Goal: Task Accomplishment & Management: Manage account settings

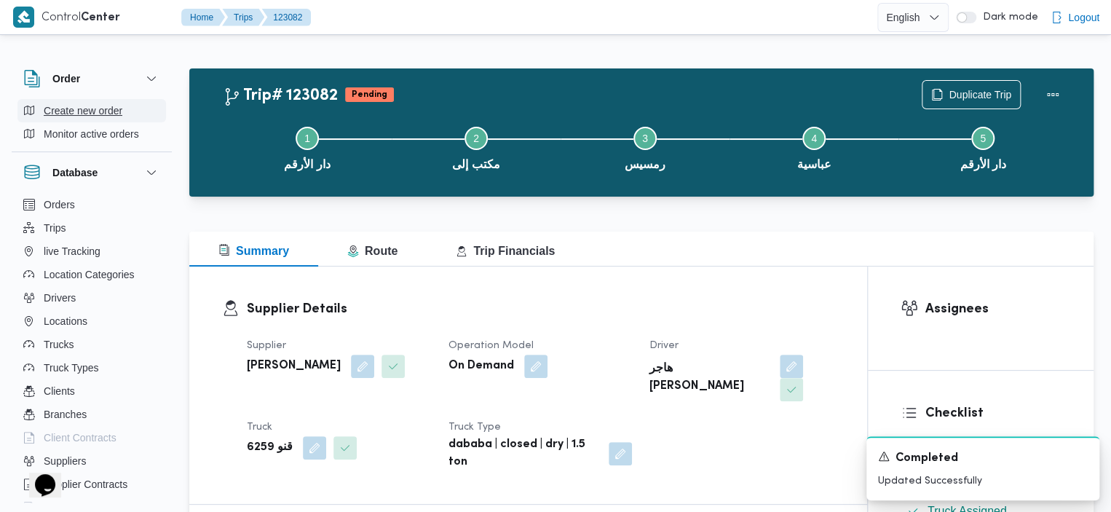
click at [125, 114] on button "Create new order" at bounding box center [91, 110] width 149 height 23
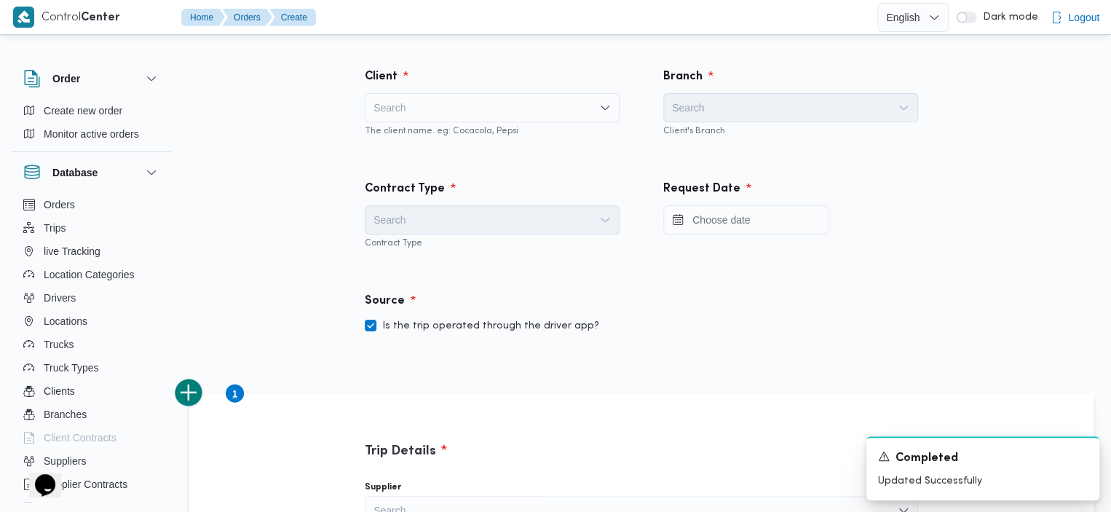
click at [503, 101] on div "Search" at bounding box center [492, 107] width 255 height 29
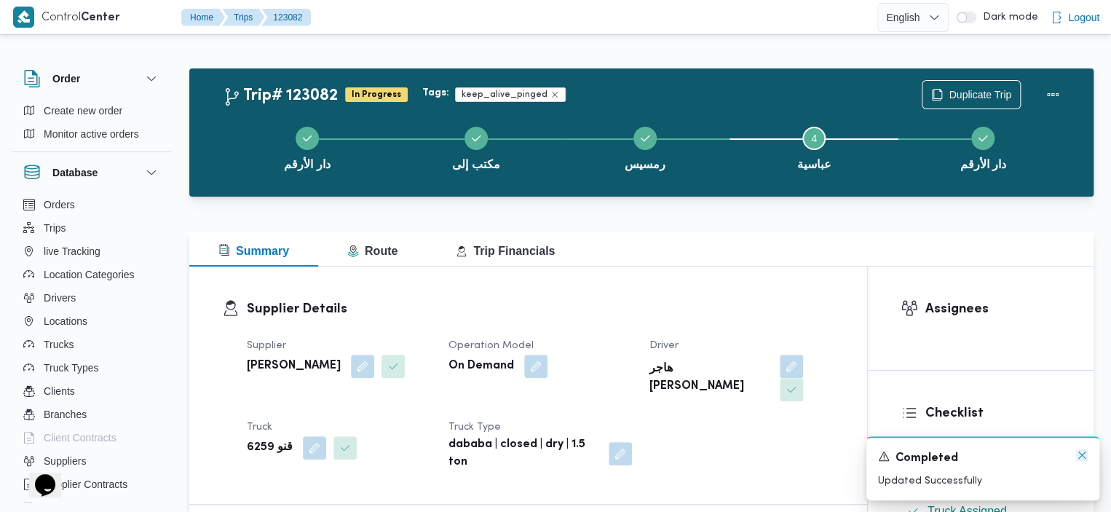
click at [1084, 459] on icon "Dismiss toast" at bounding box center [1083, 455] width 12 height 12
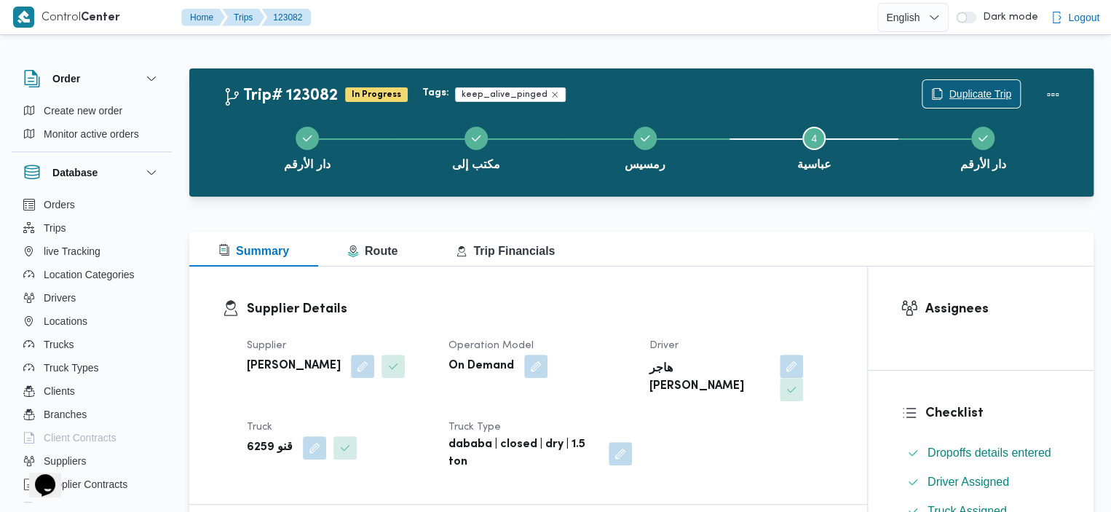
click at [976, 90] on span "Duplicate Trip" at bounding box center [980, 93] width 63 height 17
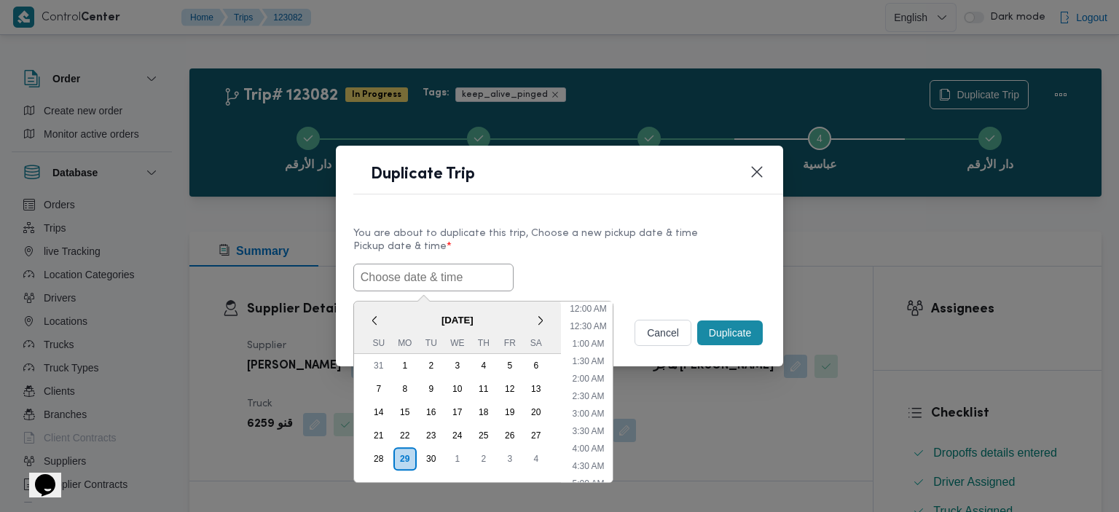
click at [445, 286] on input "text" at bounding box center [433, 278] width 160 height 28
click at [436, 457] on div "30" at bounding box center [431, 459] width 28 height 28
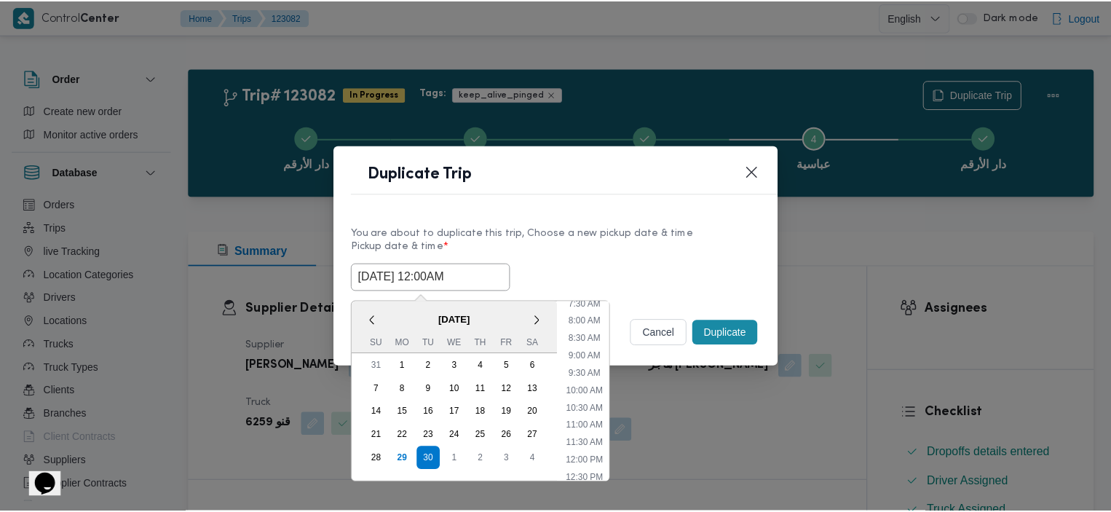
scroll to position [311, 0]
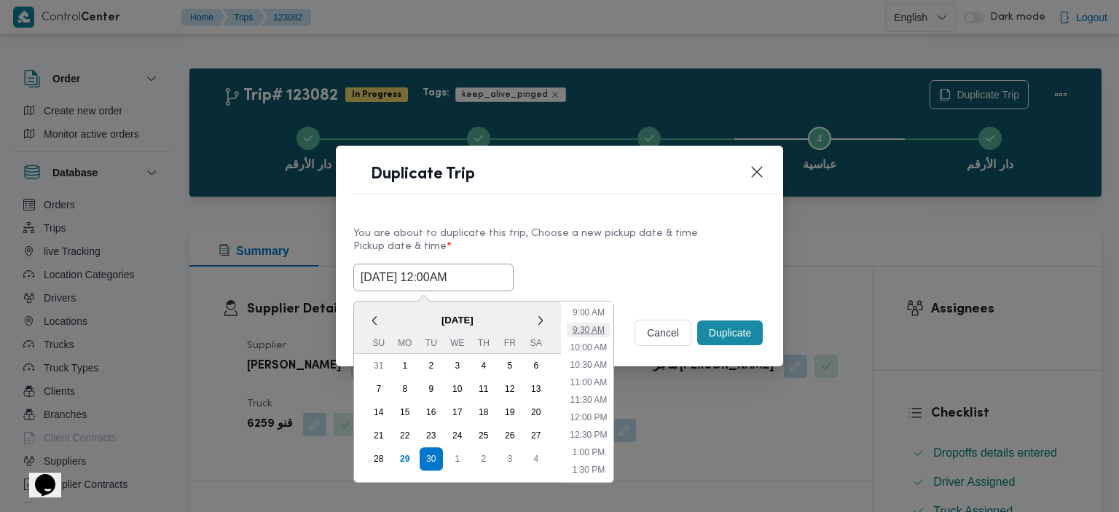
click at [601, 326] on li "9:30 AM" at bounding box center [589, 330] width 44 height 15
type input "[DATE] 9:30AM"
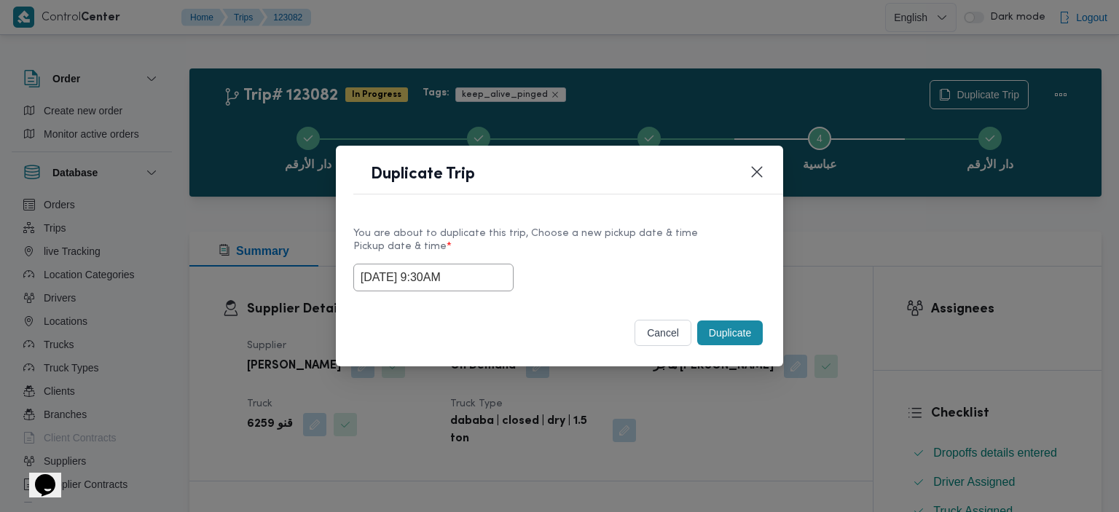
click at [734, 336] on button "Duplicate" at bounding box center [730, 332] width 66 height 25
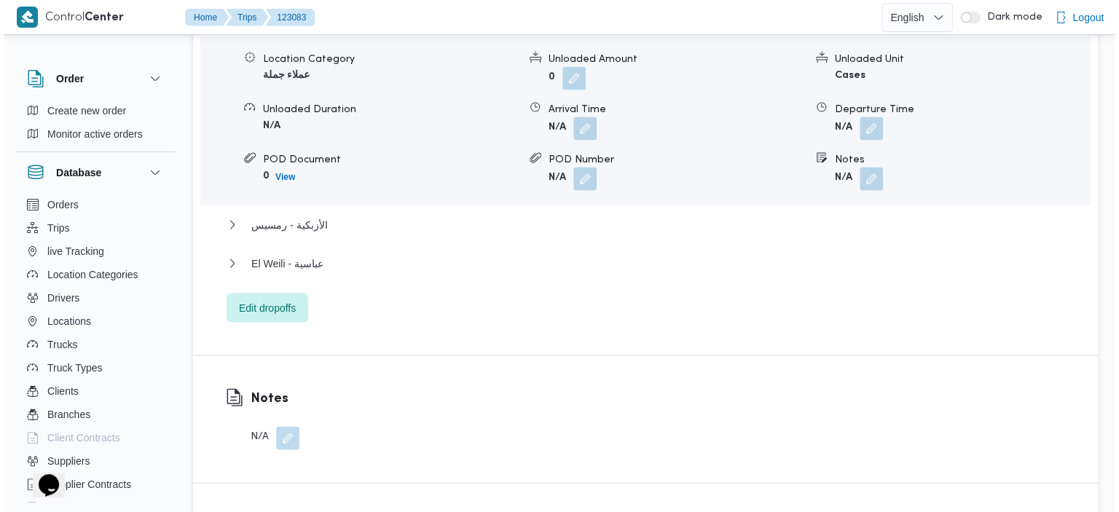
scroll to position [1348, 0]
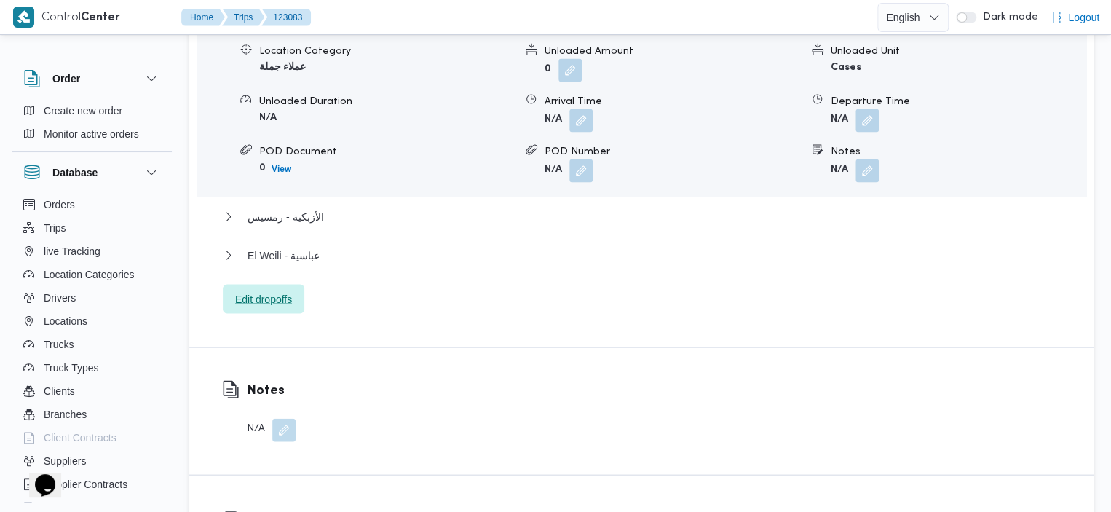
click at [273, 290] on span "Edit dropoffs" at bounding box center [263, 298] width 57 height 17
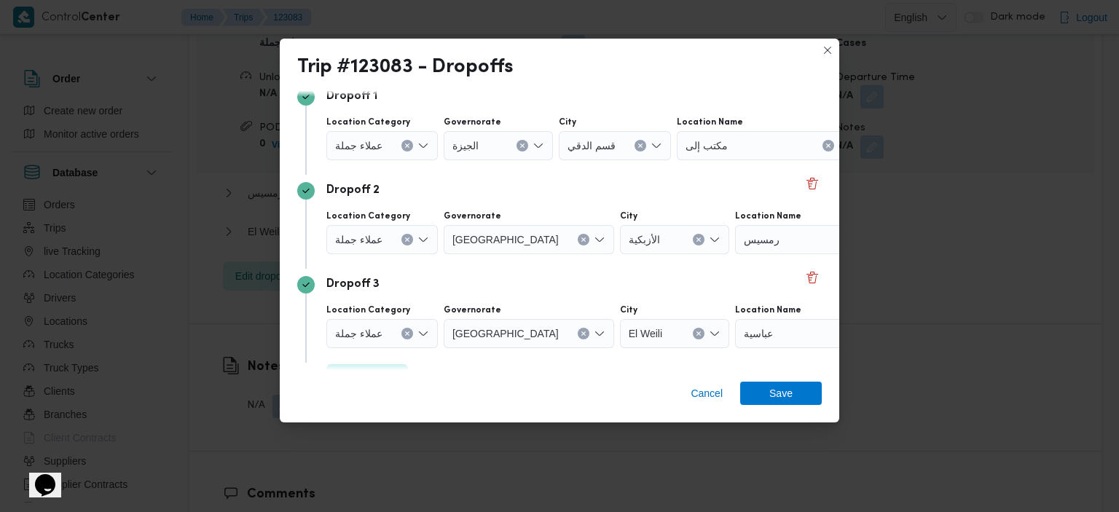
scroll to position [146, 0]
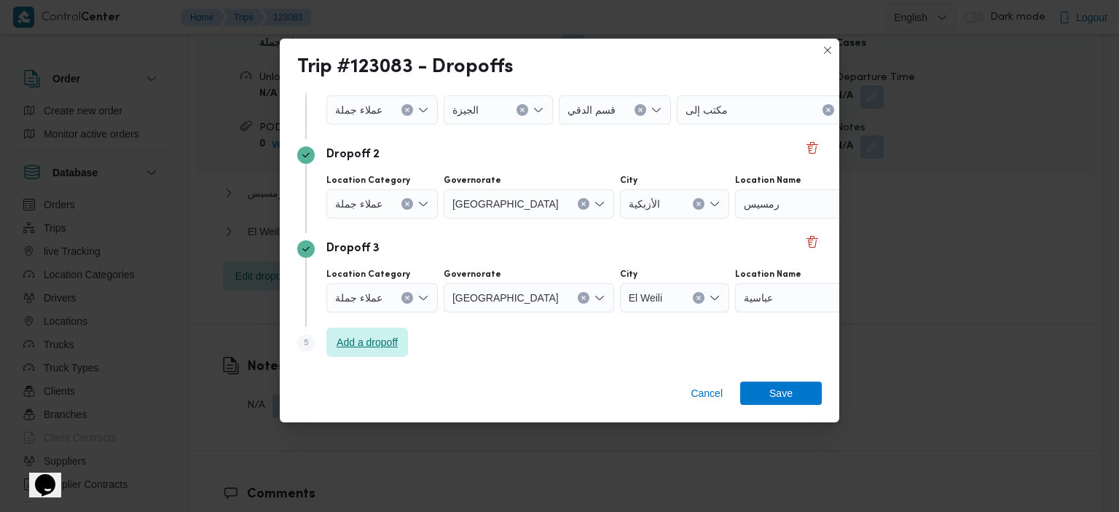
click at [357, 343] on span "Add a dropoff" at bounding box center [367, 342] width 61 height 17
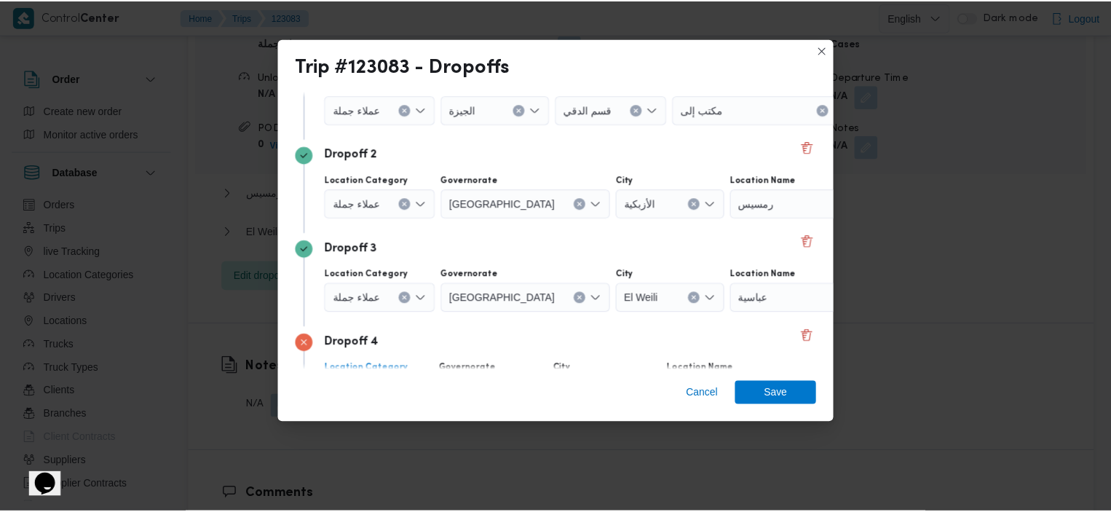
scroll to position [240, 0]
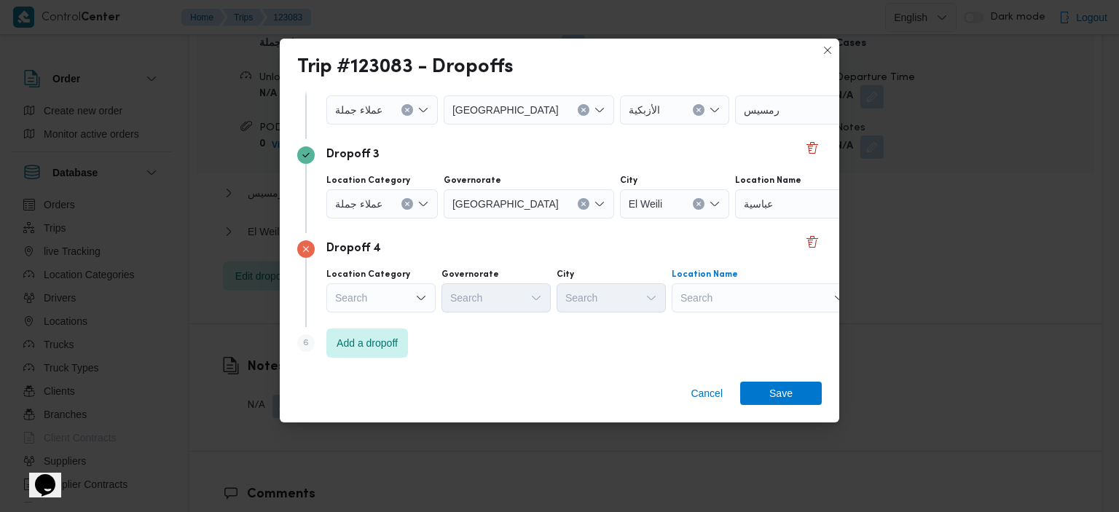
click at [772, 302] on div "Search" at bounding box center [763, 297] width 182 height 29
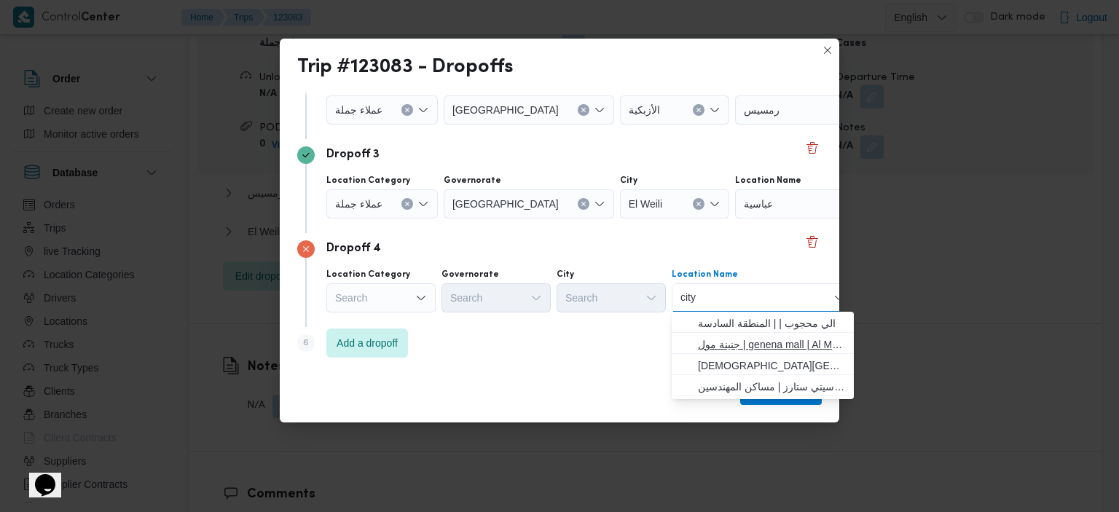
type input "city"
click at [731, 339] on span "جنينة مول | genena mall | Al Manteqah Al Oula" at bounding box center [771, 344] width 147 height 17
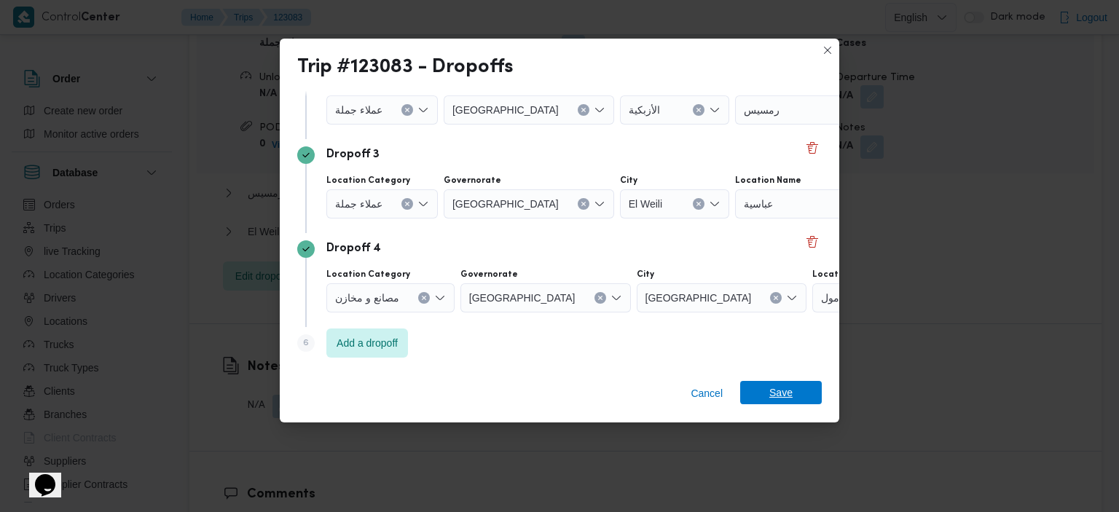
click at [784, 393] on span "Save" at bounding box center [780, 392] width 23 height 23
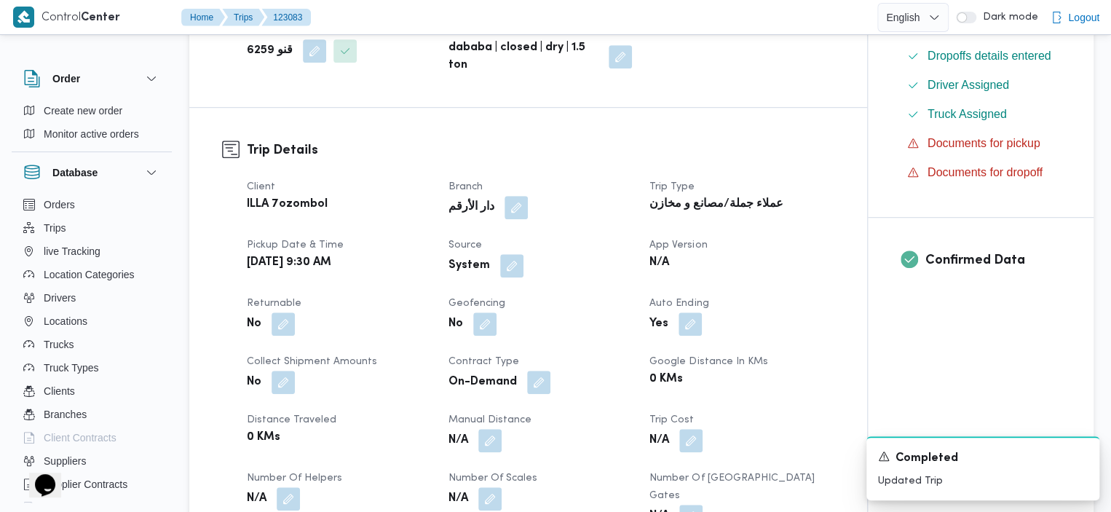
scroll to position [411, 0]
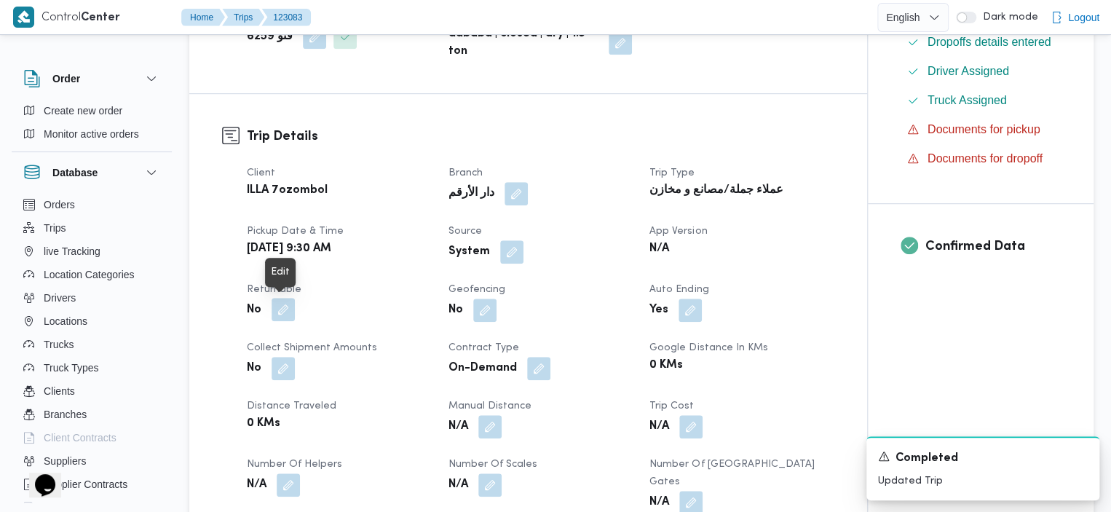
click at [288, 308] on button "button" at bounding box center [283, 309] width 23 height 23
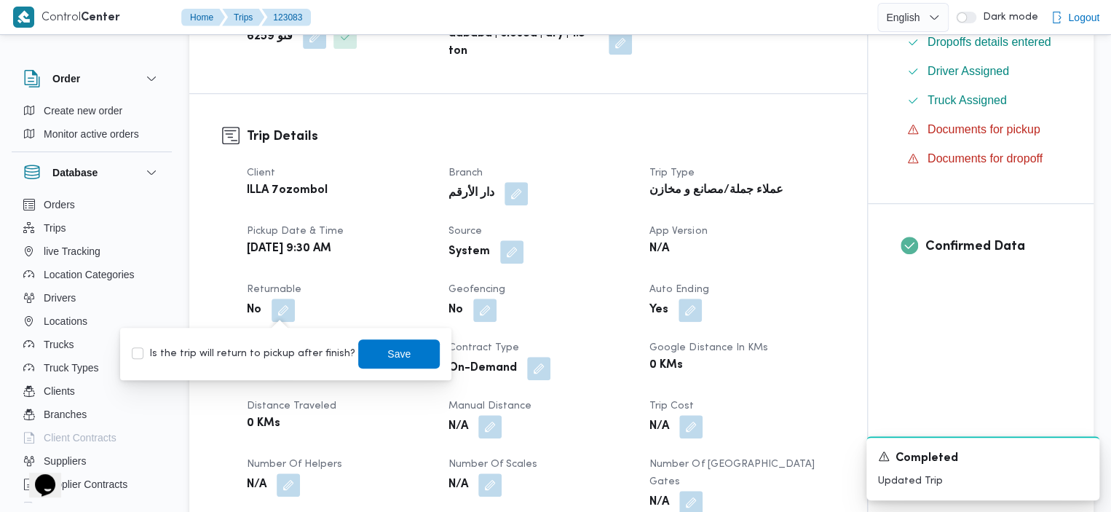
click at [142, 350] on label "Is the trip will return to pickup after finish?" at bounding box center [244, 353] width 224 height 17
checkbox input "true"
click at [361, 351] on span "Save" at bounding box center [399, 353] width 82 height 29
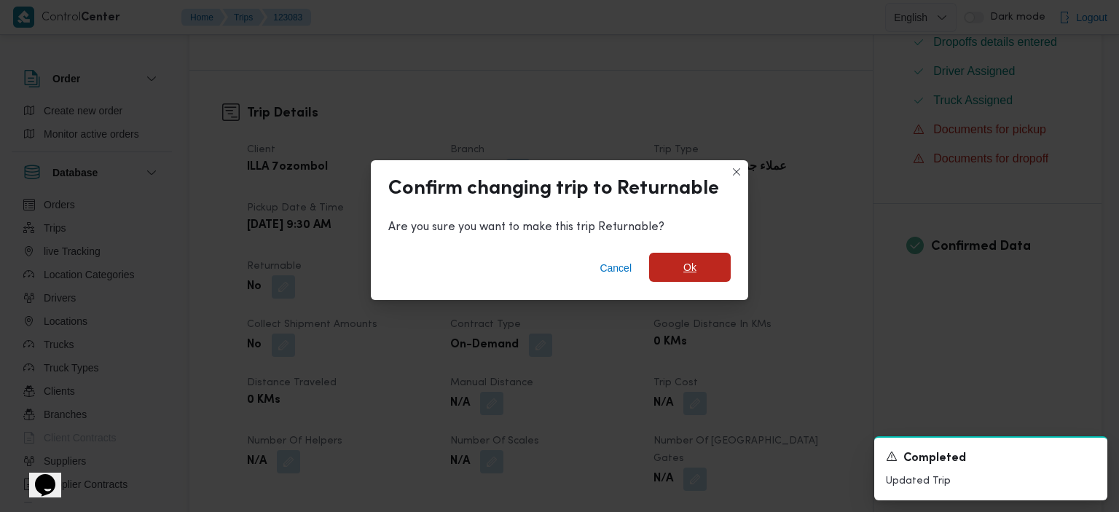
click at [697, 259] on span "Ok" at bounding box center [690, 267] width 82 height 29
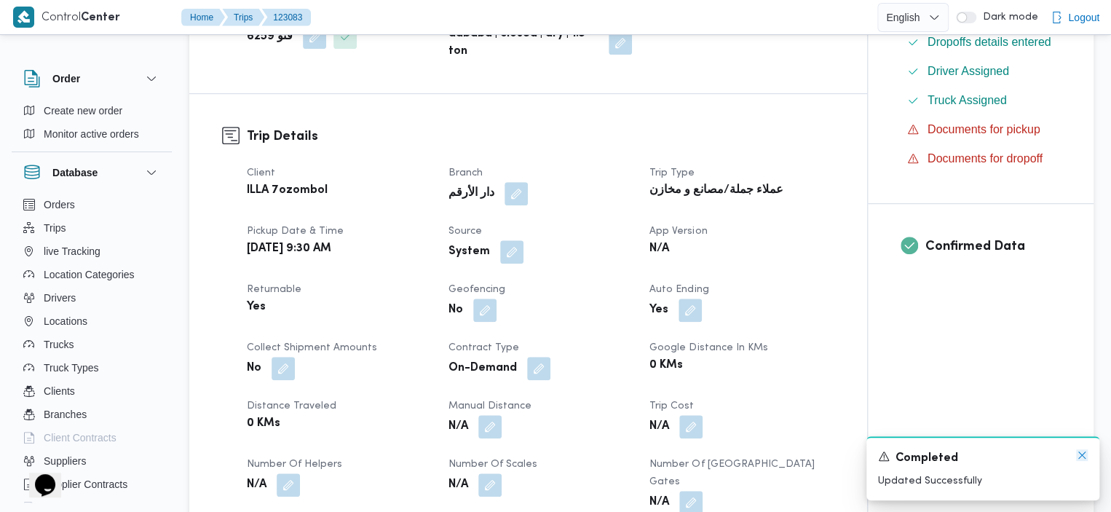
click at [1084, 454] on icon "Dismiss toast" at bounding box center [1083, 455] width 12 height 12
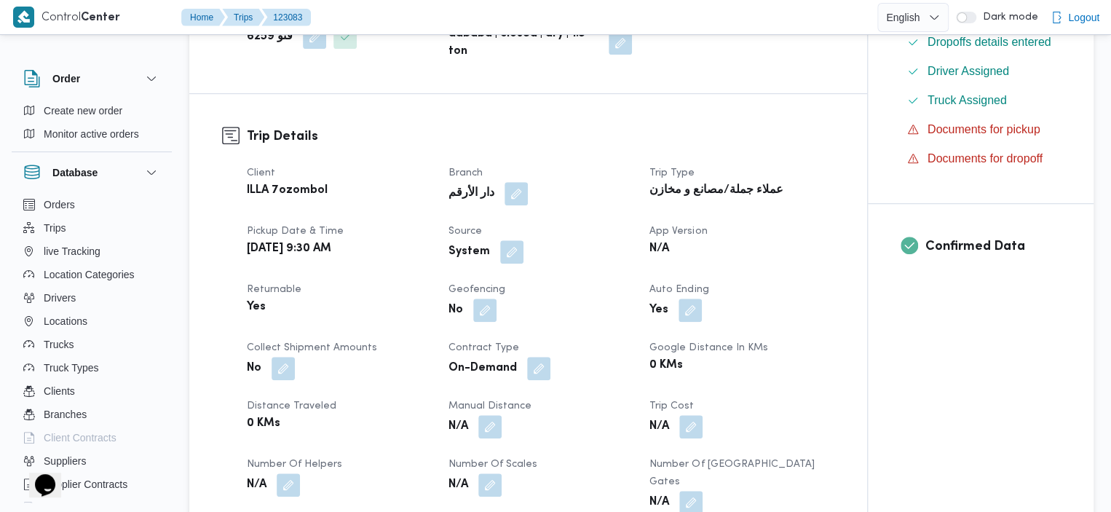
scroll to position [0, 0]
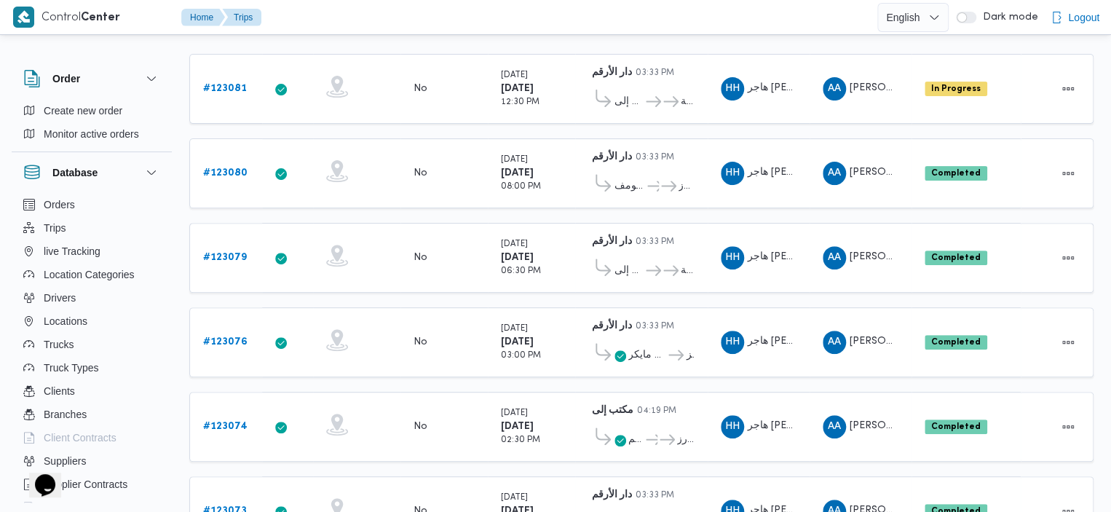
scroll to position [163, 0]
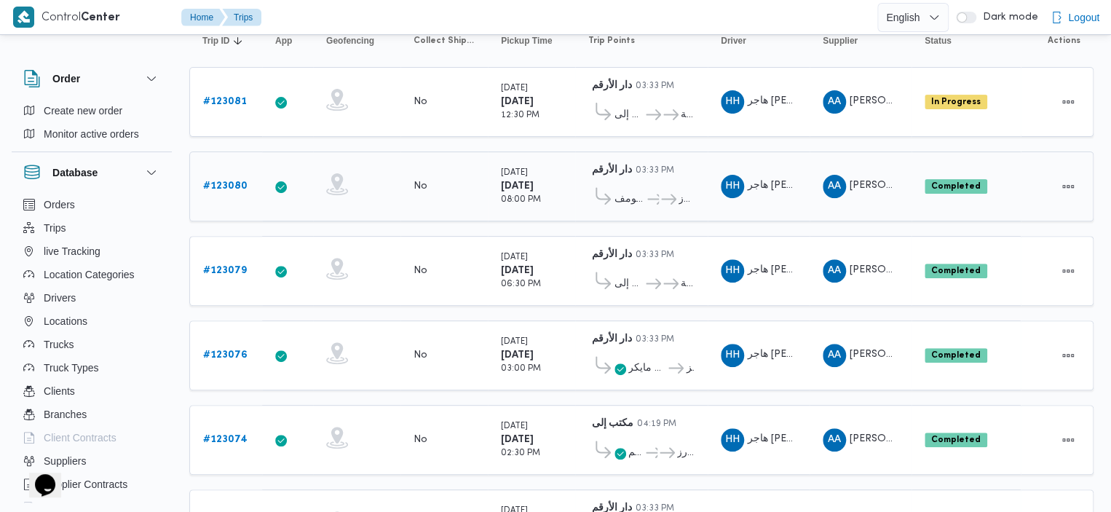
click at [615, 192] on span "ميدان تريومف" at bounding box center [630, 199] width 31 height 17
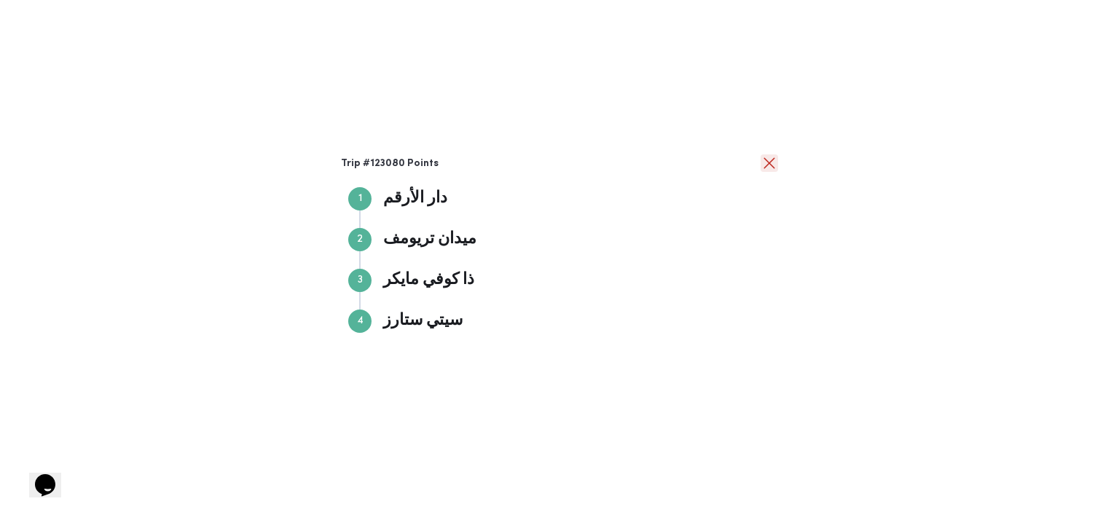
click at [769, 162] on button "close" at bounding box center [768, 162] width 17 height 17
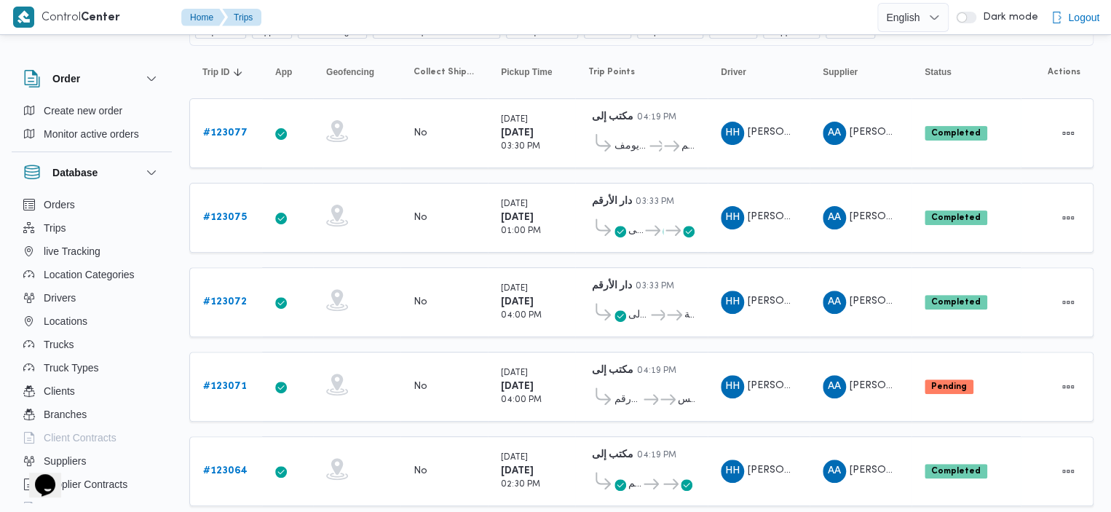
scroll to position [154, 0]
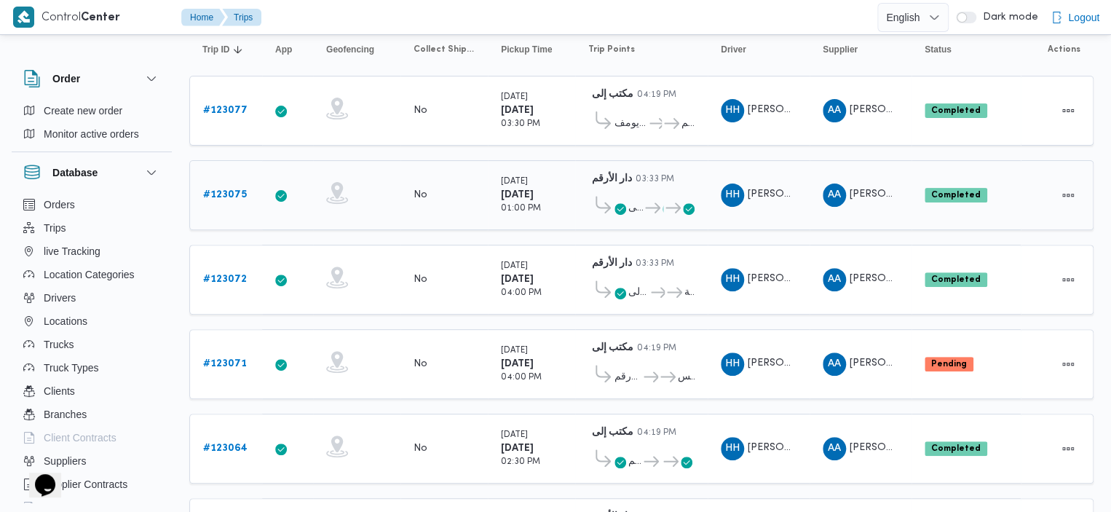
click at [634, 204] on span "مكتب إلى" at bounding box center [636, 208] width 15 height 17
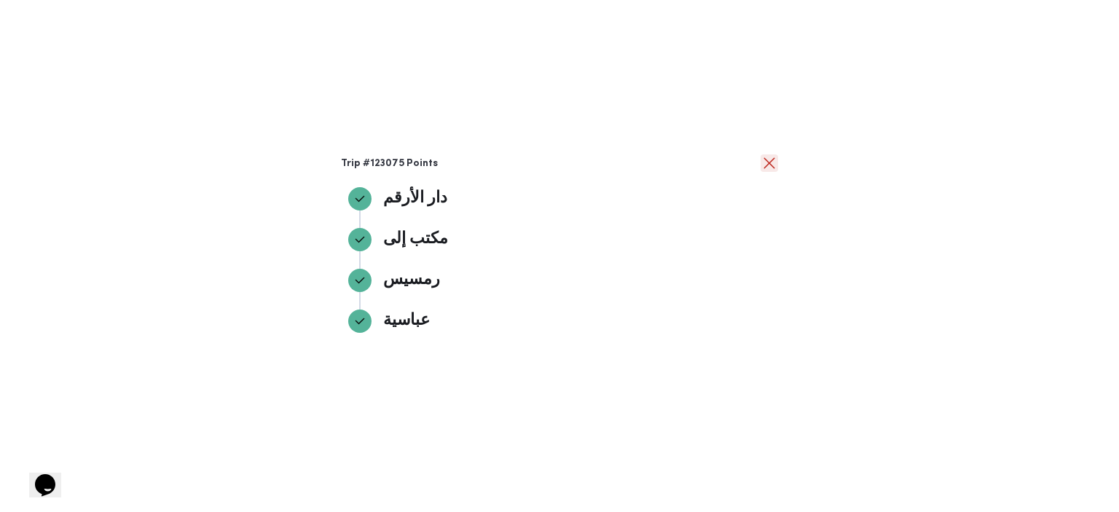
click at [769, 157] on button "close" at bounding box center [768, 162] width 17 height 17
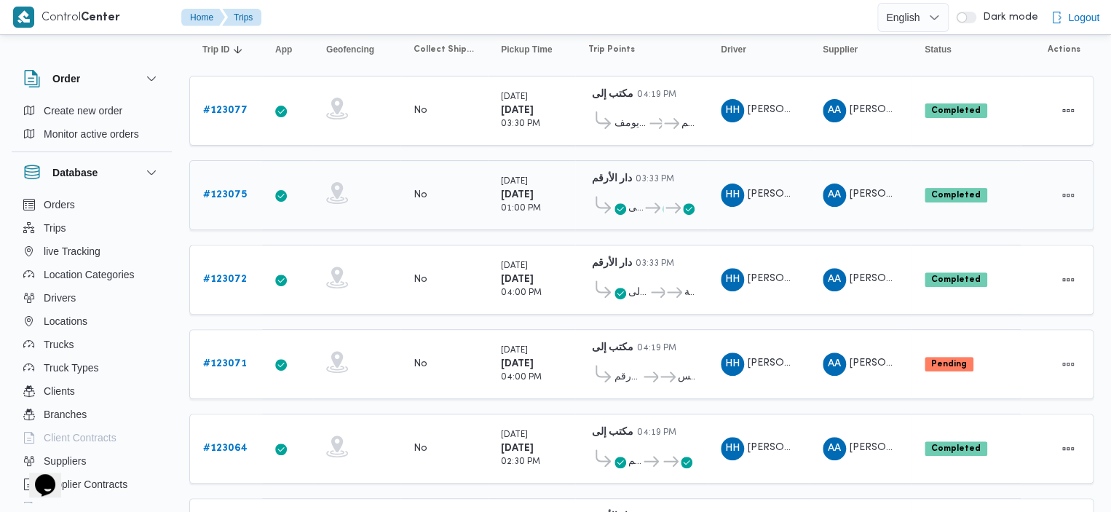
click at [224, 192] on b "# 123075" at bounding box center [225, 194] width 44 height 9
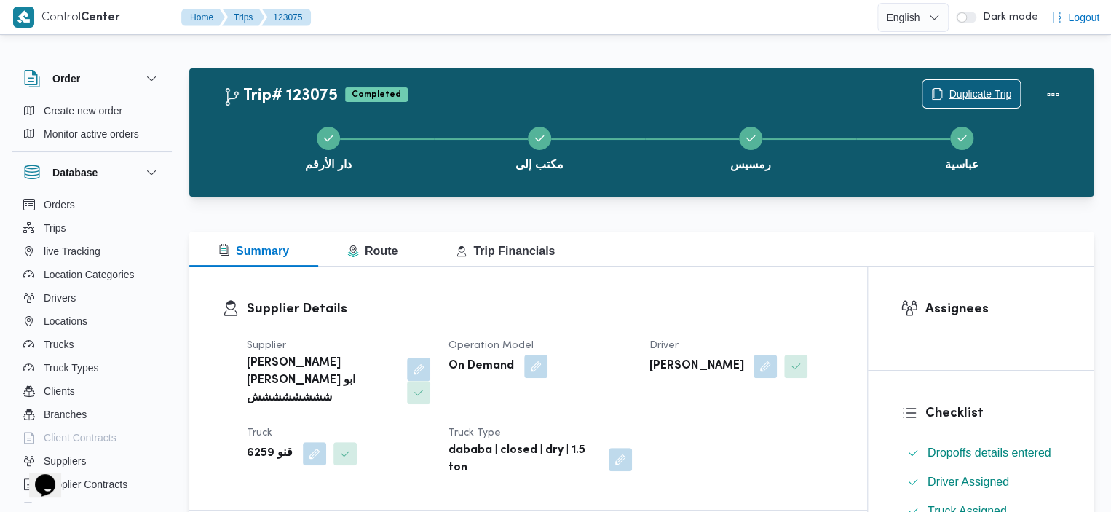
click at [979, 95] on span "Duplicate Trip" at bounding box center [980, 93] width 63 height 17
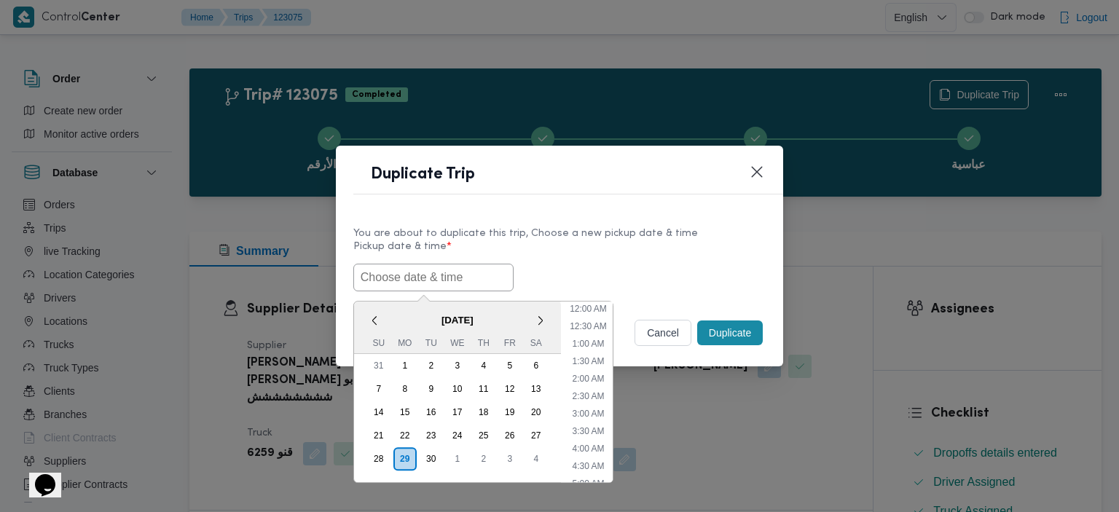
click at [481, 277] on input "text" at bounding box center [433, 278] width 160 height 28
click at [422, 460] on div "30" at bounding box center [431, 459] width 28 height 28
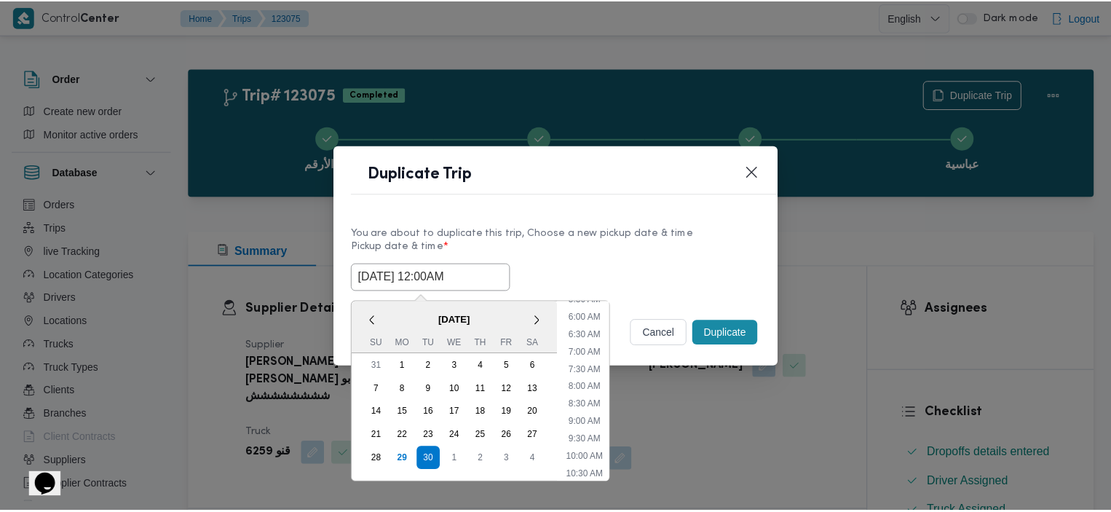
scroll to position [208, 0]
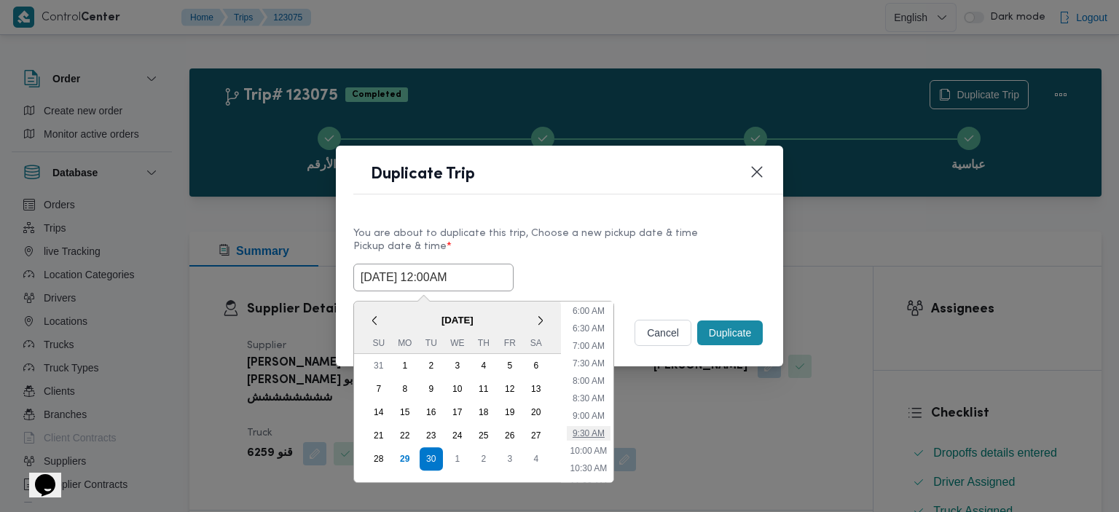
click at [589, 430] on li "9:30 AM" at bounding box center [589, 433] width 44 height 15
type input "[DATE] 9:30AM"
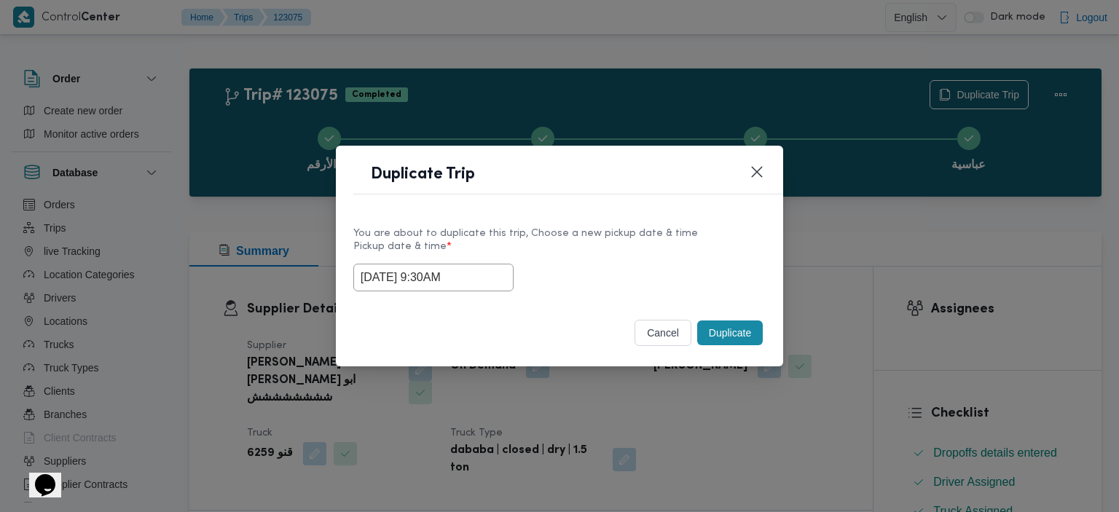
click at [726, 342] on button "Duplicate" at bounding box center [730, 332] width 66 height 25
